Goal: Information Seeking & Learning: Compare options

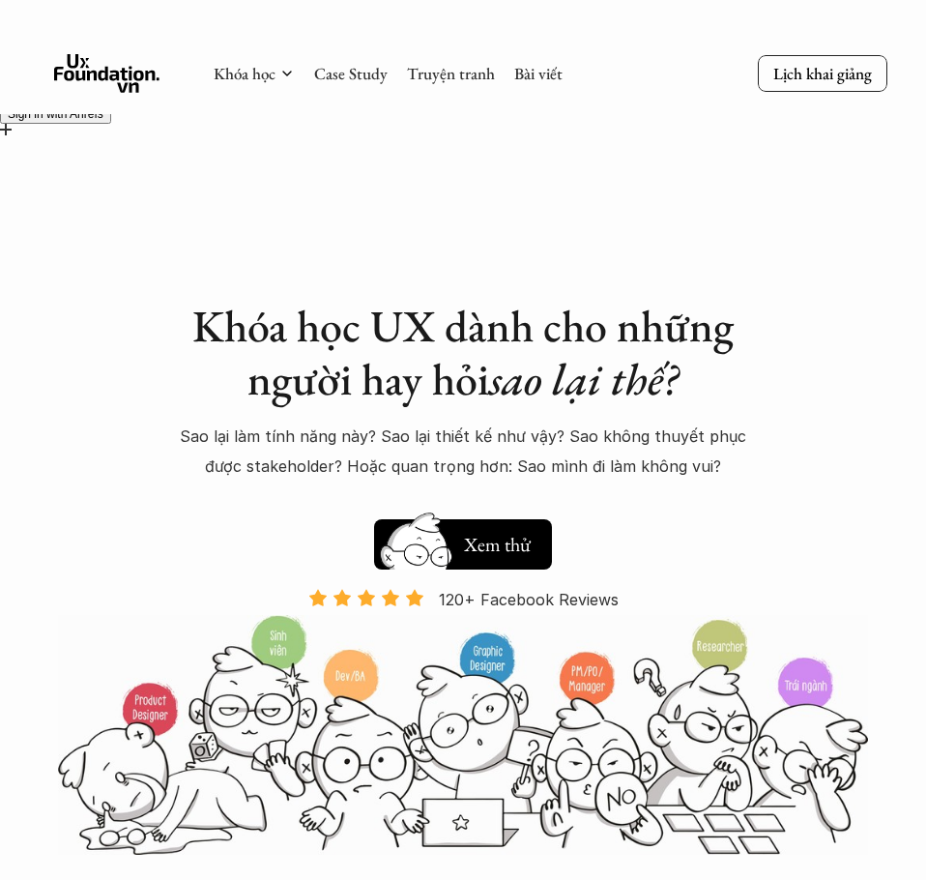
click at [921, 138] on div at bounding box center [463, 146] width 926 height 16
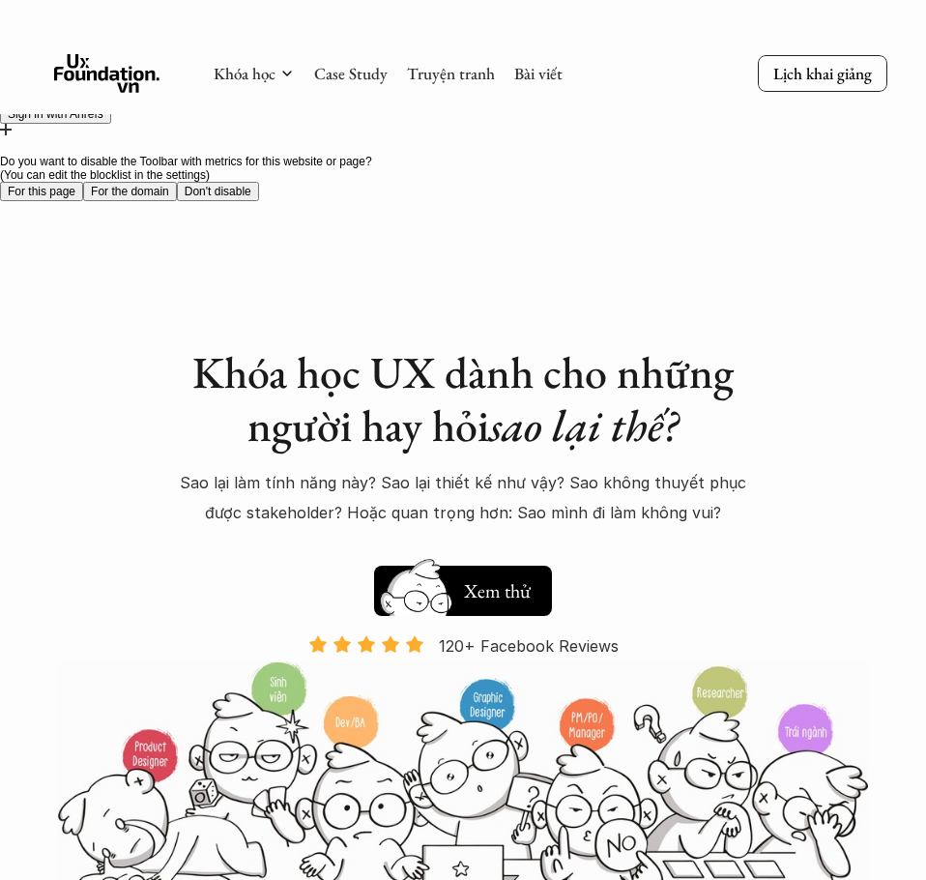
click at [177, 182] on button "For the domain" at bounding box center [130, 191] width 94 height 19
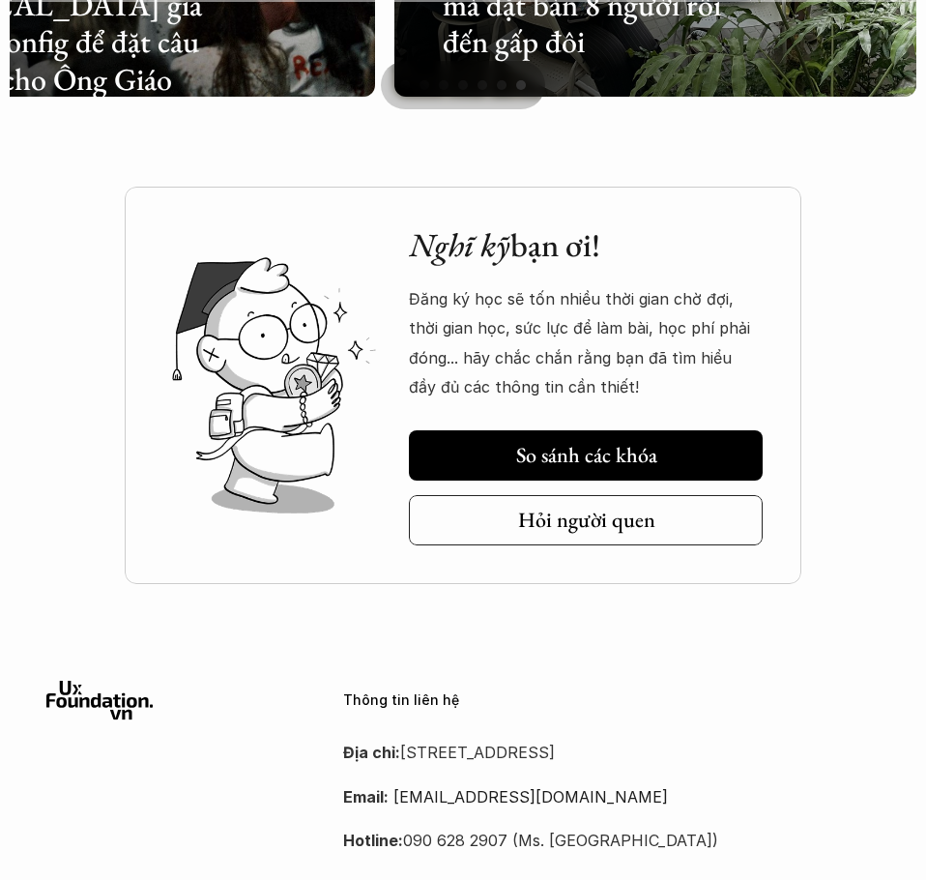
scroll to position [4640, 0]
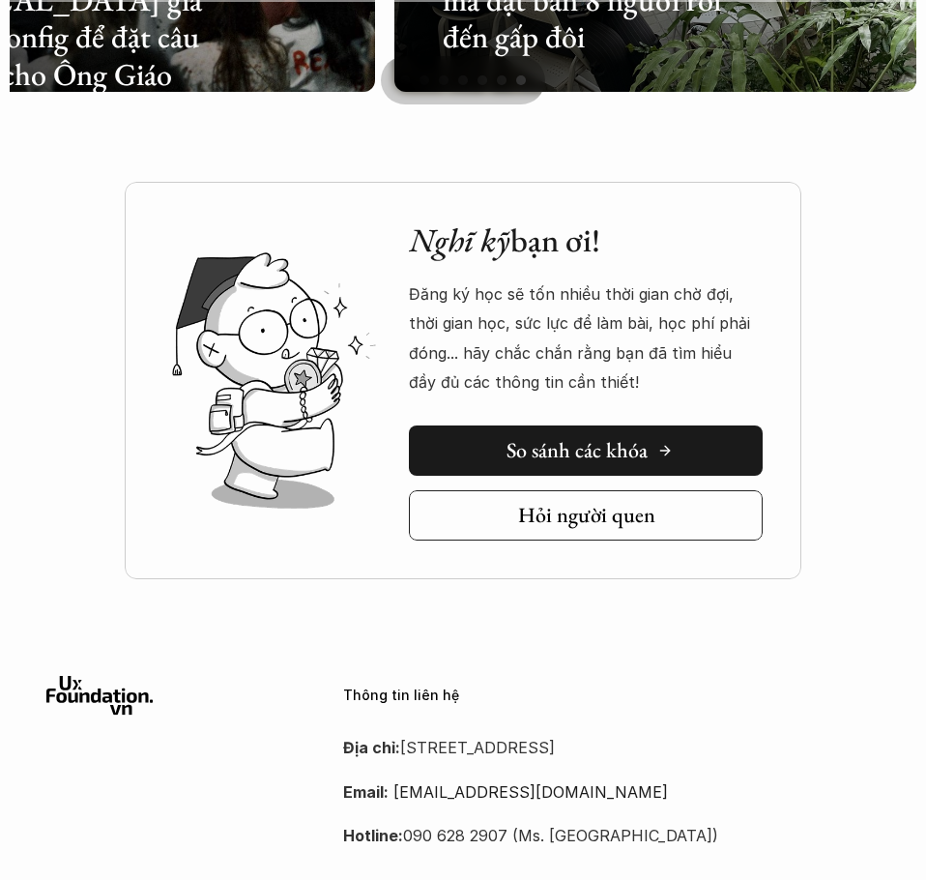
click at [579, 462] on h5 "So sánh các khóa" at bounding box center [577, 450] width 141 height 25
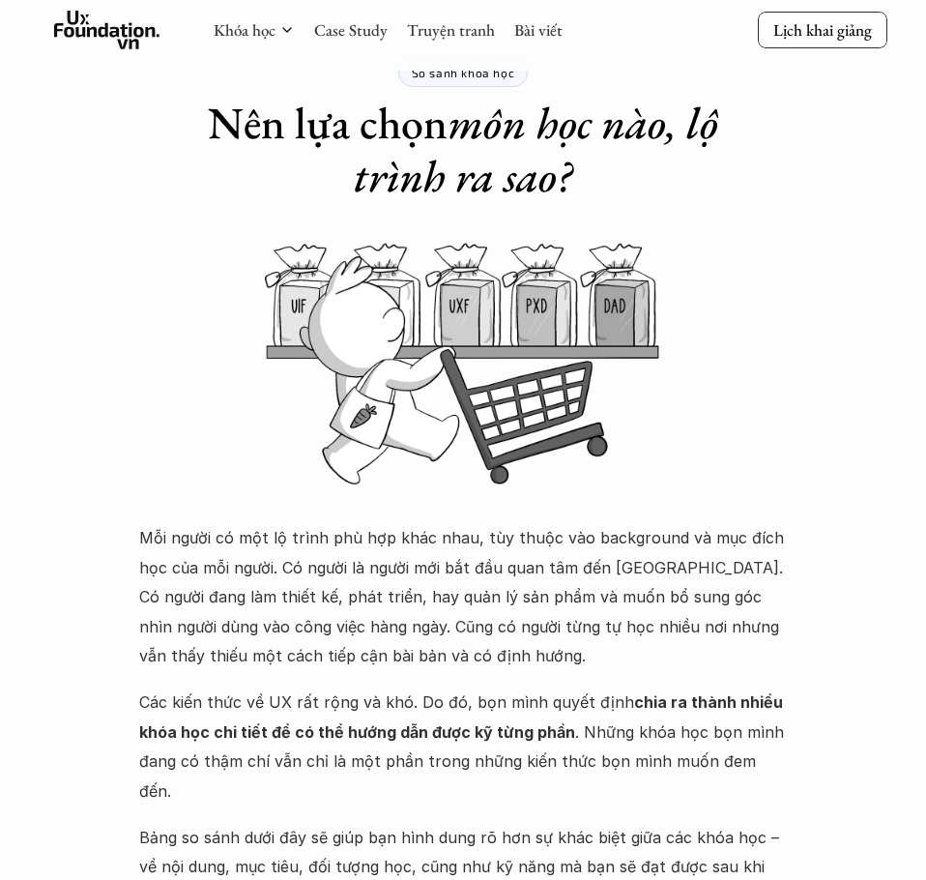
scroll to position [570, 0]
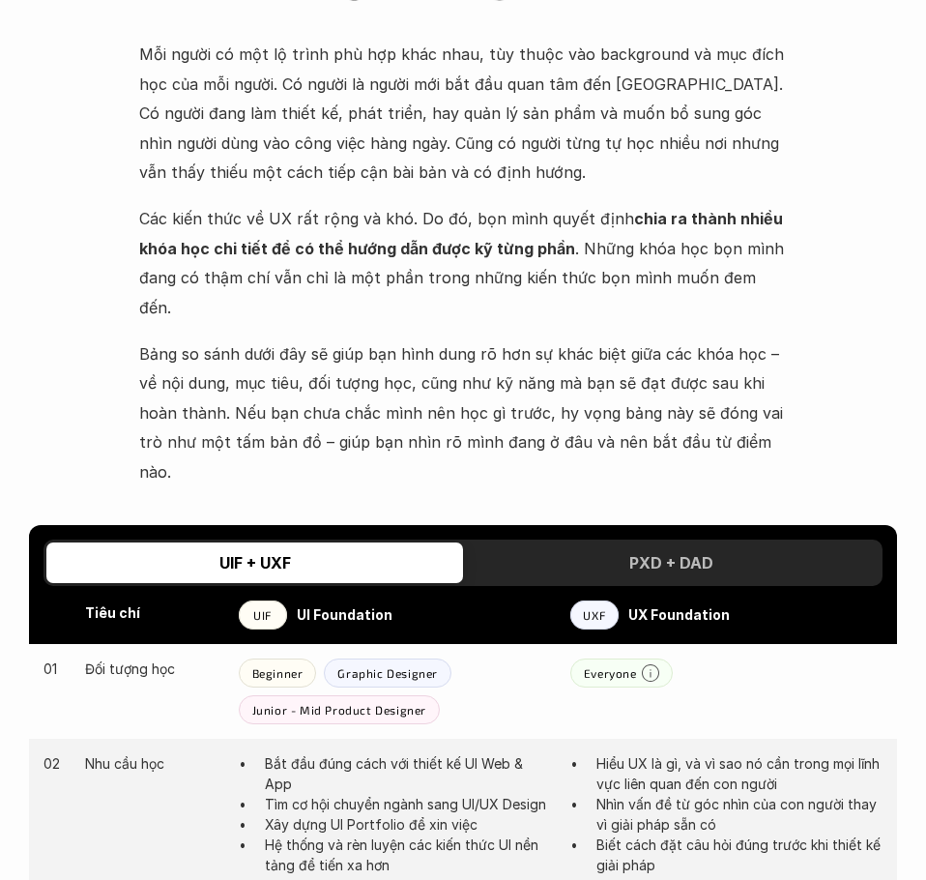
click at [648, 553] on h3 "PXD + DAD" at bounding box center [671, 562] width 84 height 19
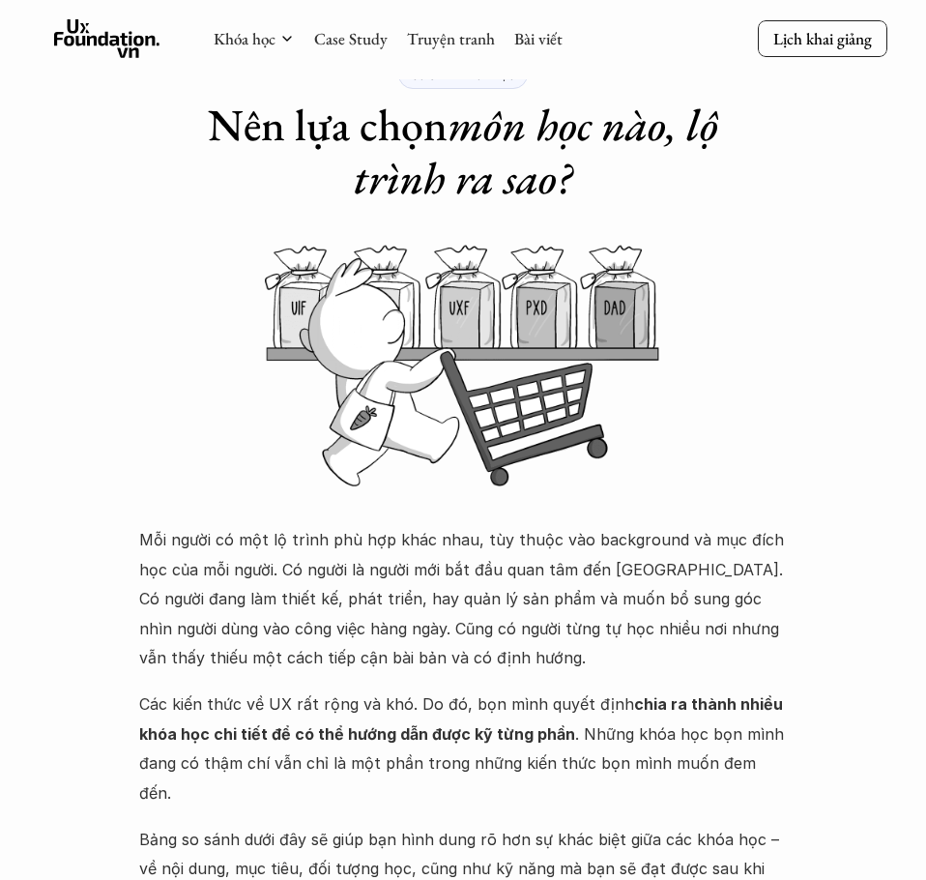
scroll to position [0, 0]
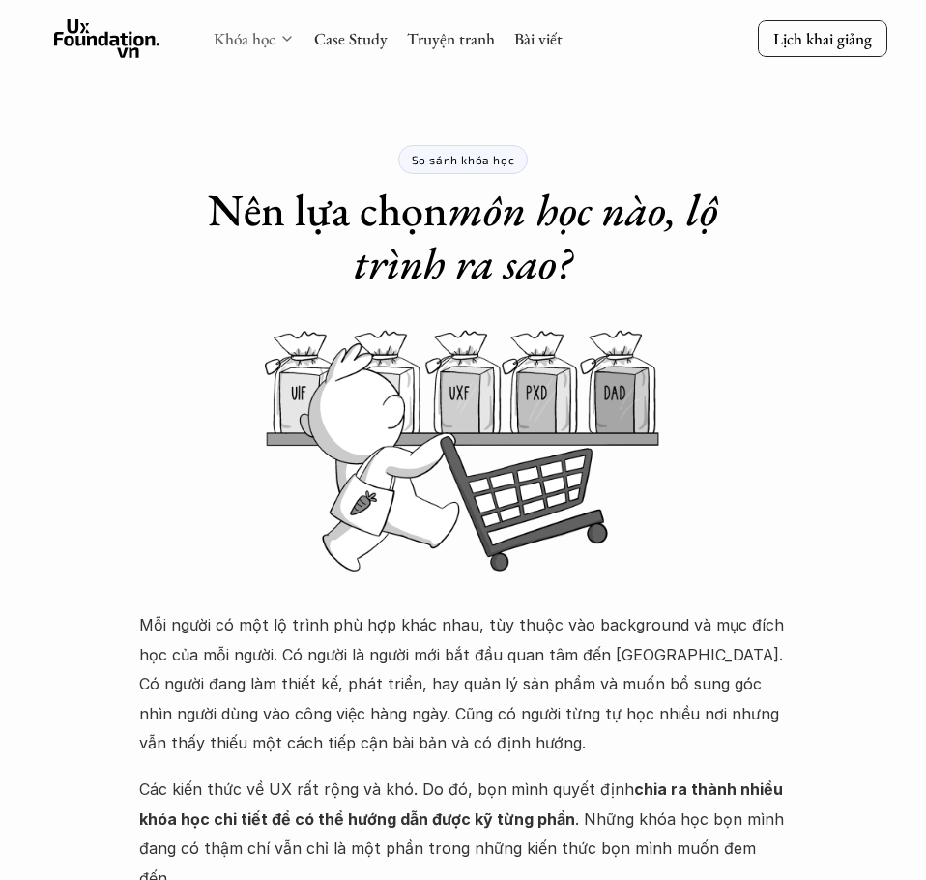
click at [245, 34] on link "Khóa học" at bounding box center [245, 38] width 62 height 21
click at [254, 39] on link "Khóa học" at bounding box center [245, 38] width 62 height 21
click at [276, 49] on div "Khóa học Case Study Truyện tranh Bài viết" at bounding box center [388, 38] width 349 height 39
click at [275, 45] on link "Khóa học" at bounding box center [245, 38] width 62 height 21
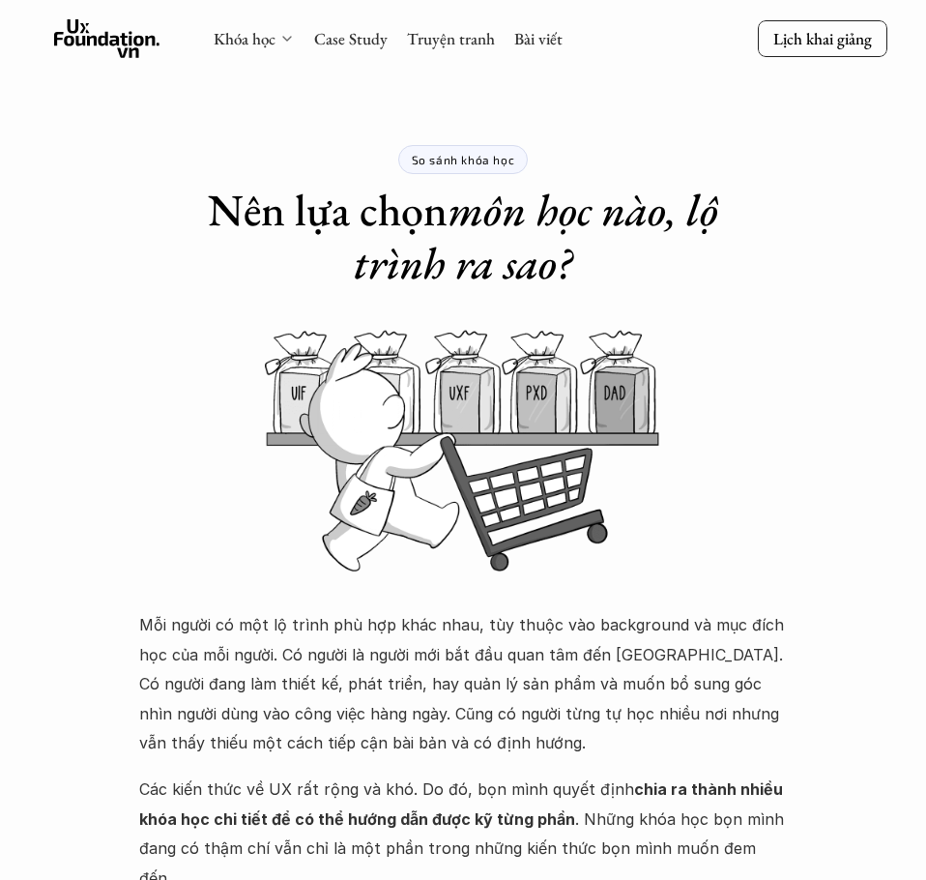
drag, startPoint x: 264, startPoint y: 45, endPoint x: 185, endPoint y: 63, distance: 81.2
click at [263, 45] on link "Khóa học" at bounding box center [245, 38] width 62 height 21
click at [104, 41] on icon at bounding box center [107, 38] width 106 height 39
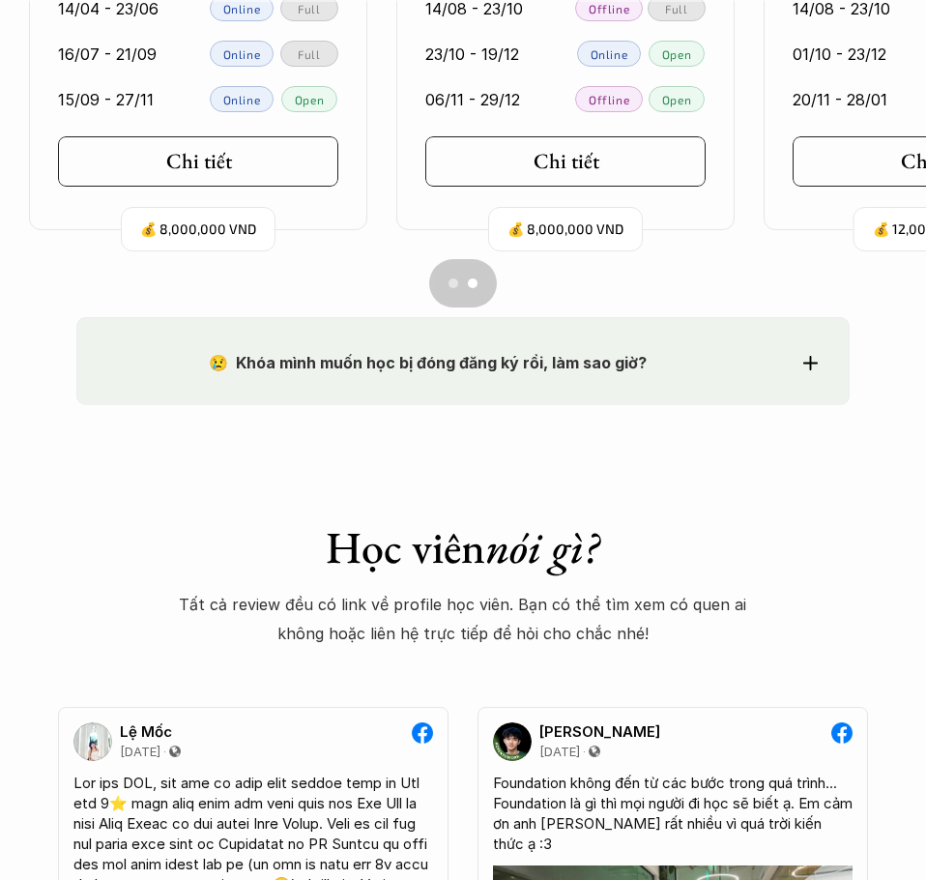
scroll to position [2030, 0]
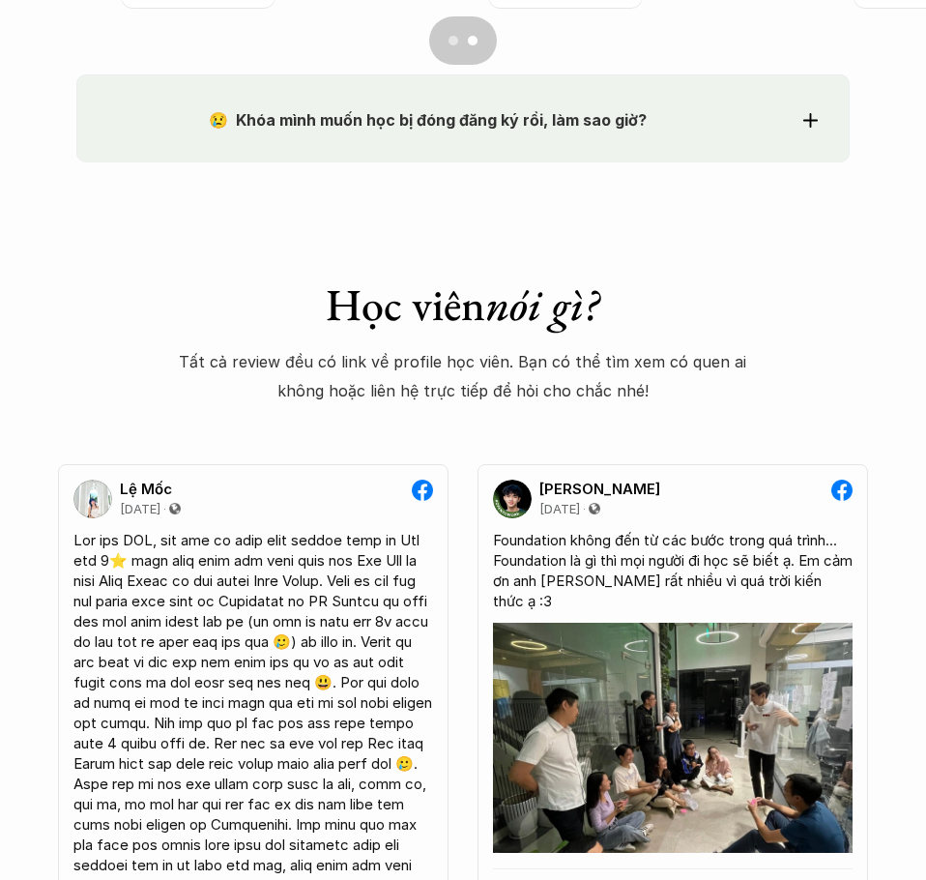
click at [816, 118] on icon at bounding box center [810, 120] width 15 height 15
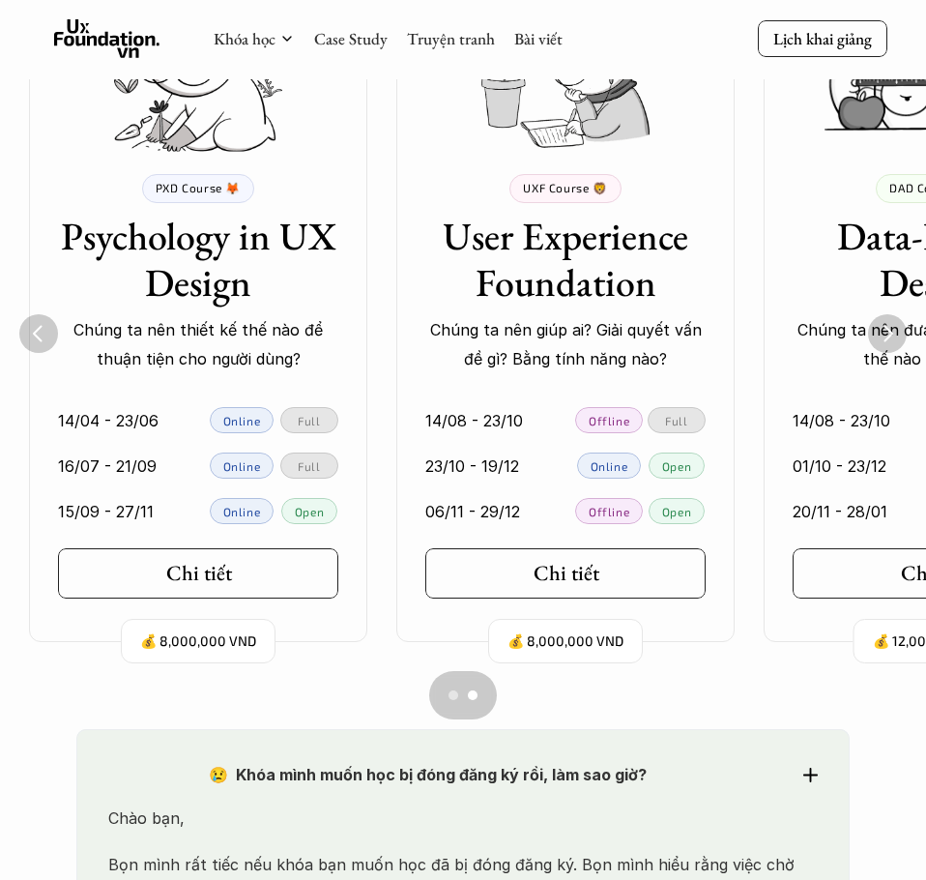
scroll to position [1353, 0]
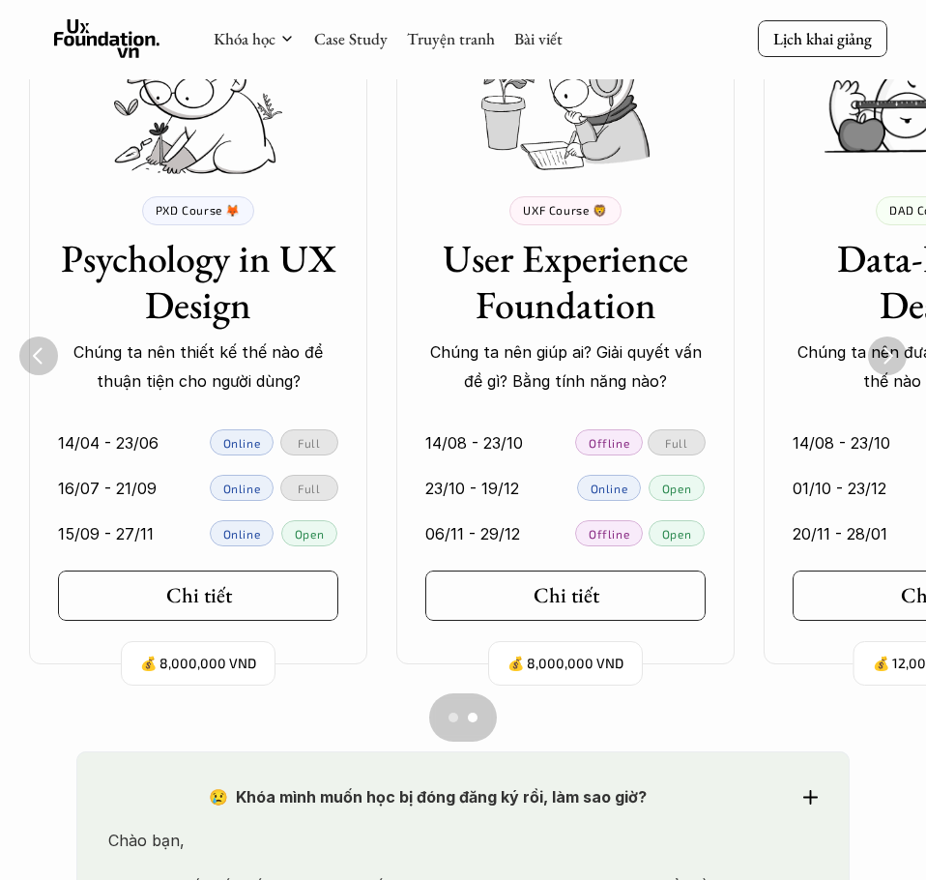
click at [49, 350] on img "Previous" at bounding box center [38, 355] width 39 height 39
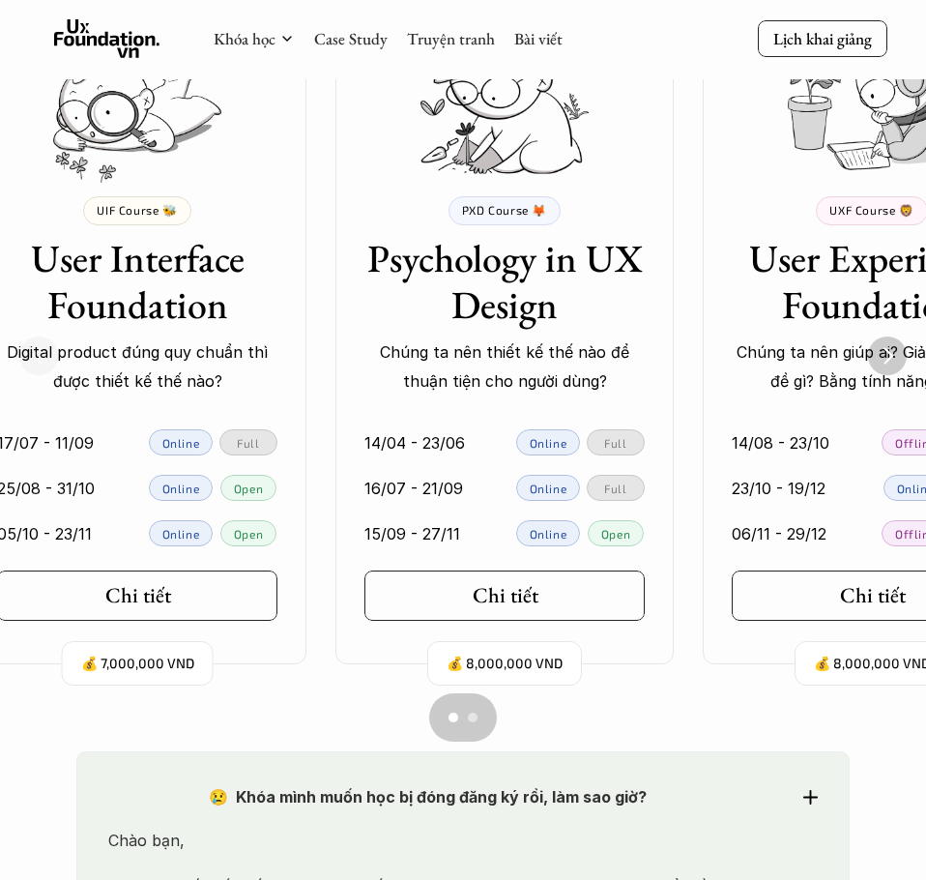
scroll to position [0, 0]
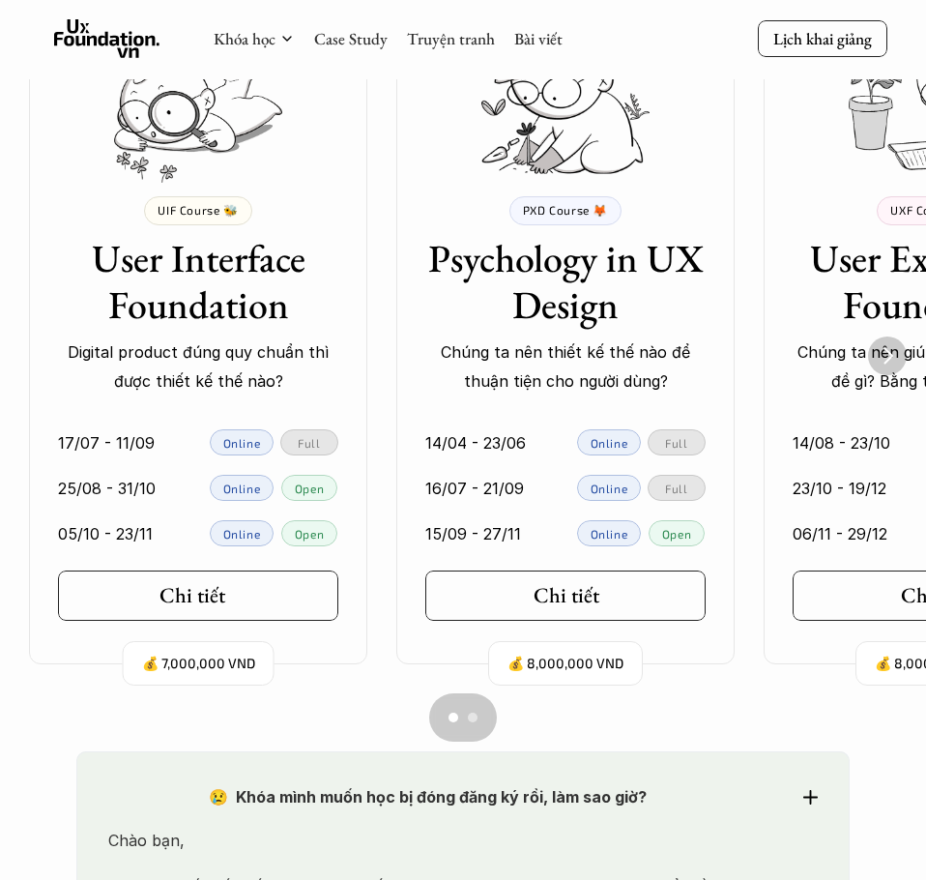
click at [204, 583] on h5 "Chi tiết" at bounding box center [193, 595] width 66 height 25
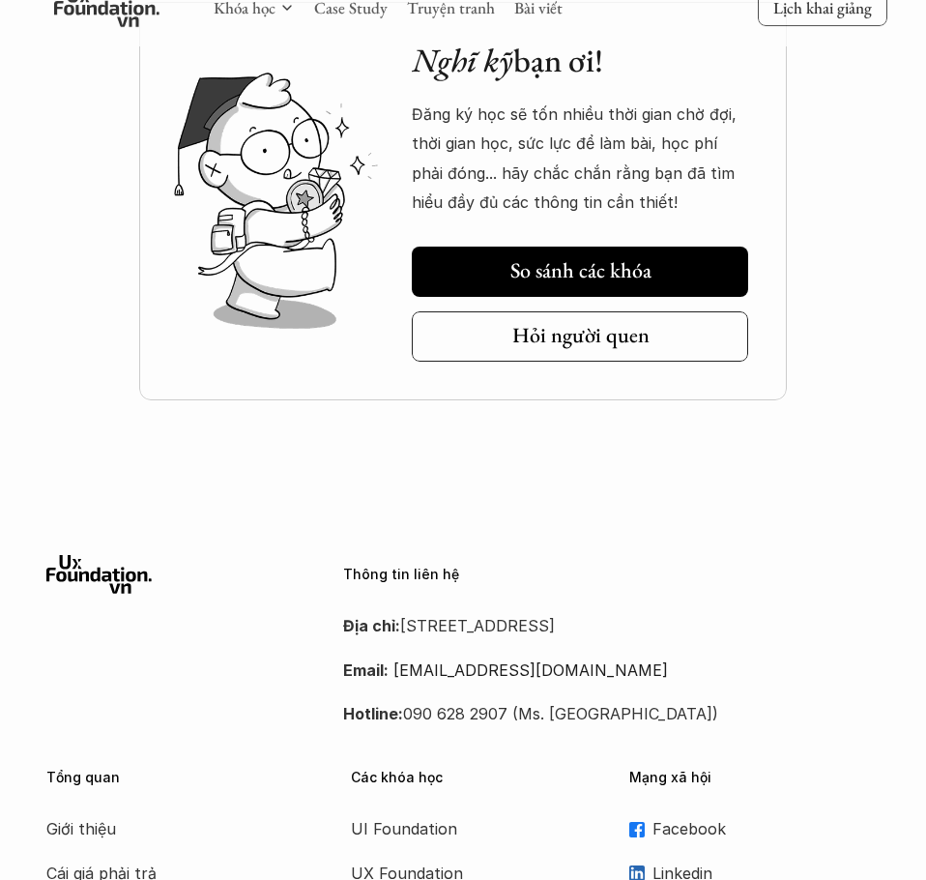
scroll to position [7733, 0]
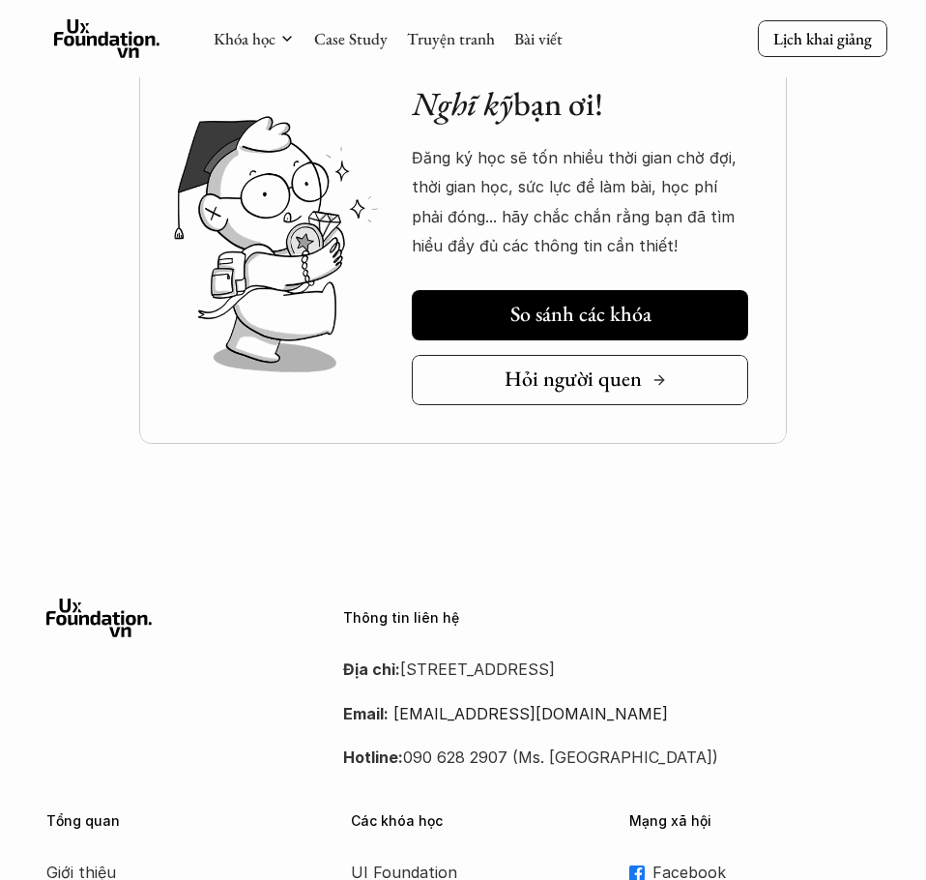
click at [465, 355] on link "Hỏi người quen" at bounding box center [580, 380] width 336 height 50
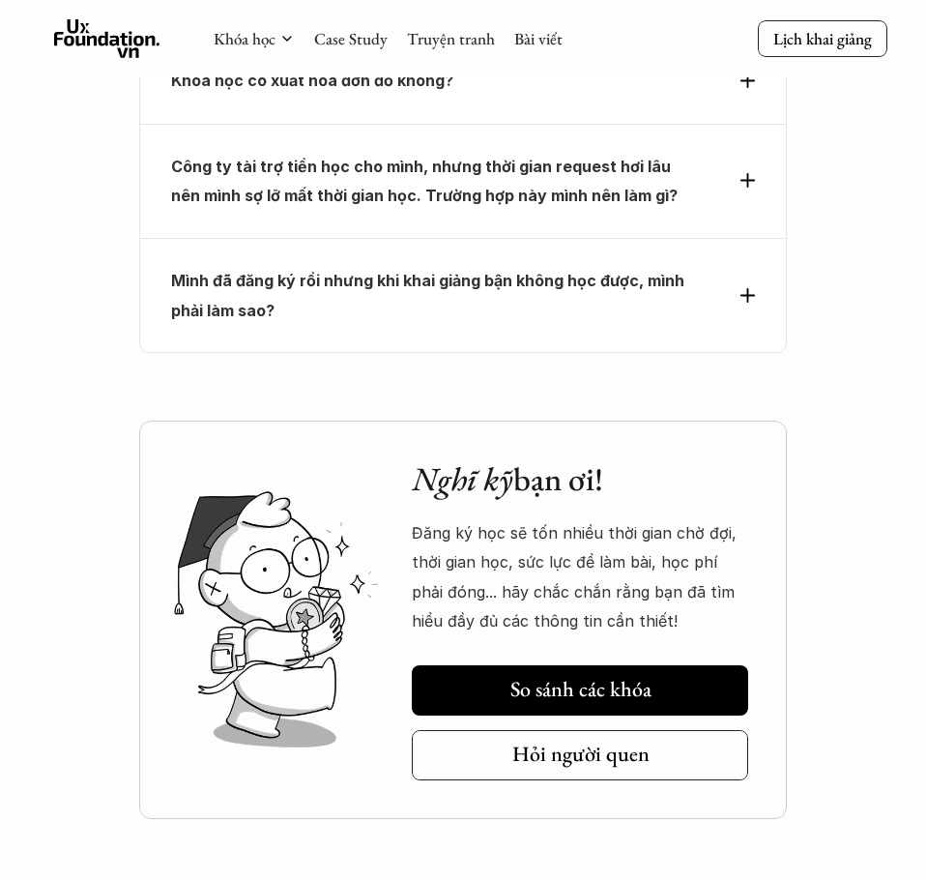
scroll to position [7347, 0]
